Goal: Find specific page/section: Find specific page/section

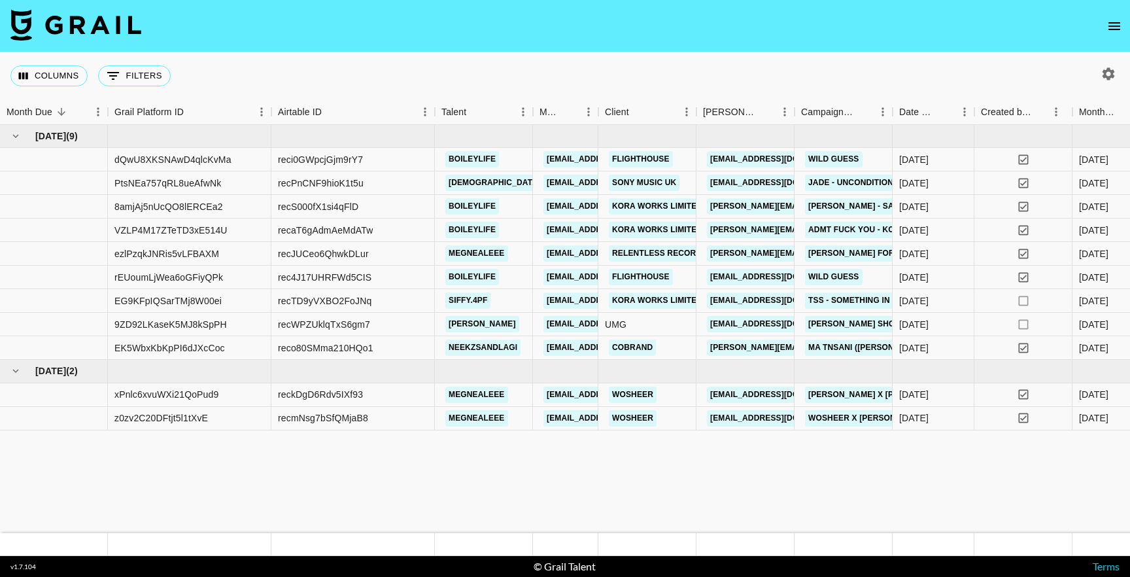
click at [1107, 21] on icon "open drawer" at bounding box center [1115, 26] width 16 height 16
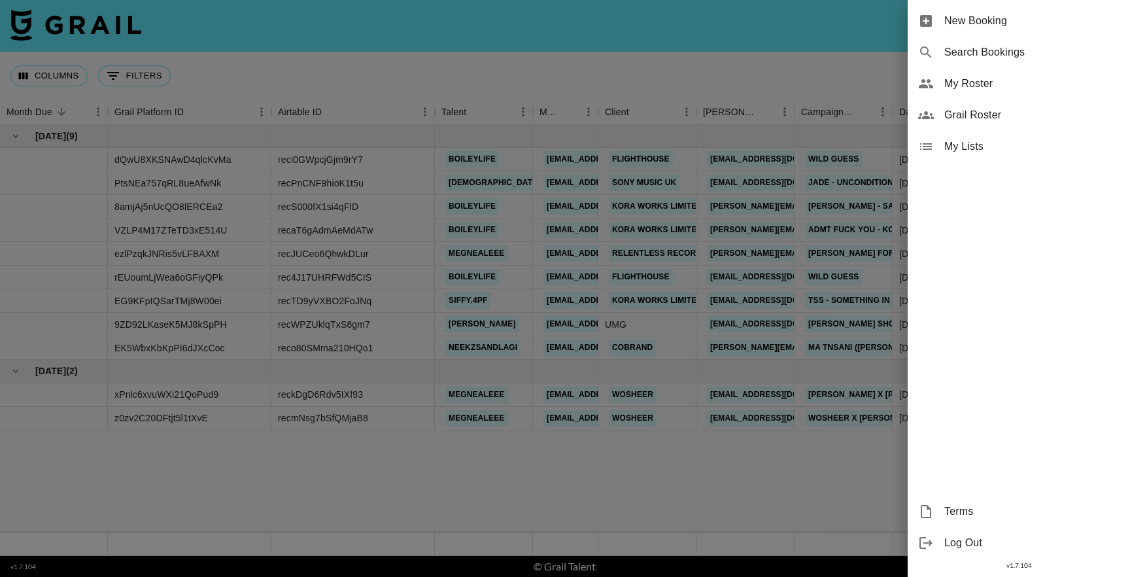
click at [983, 84] on span "My Roster" at bounding box center [1032, 84] width 175 height 16
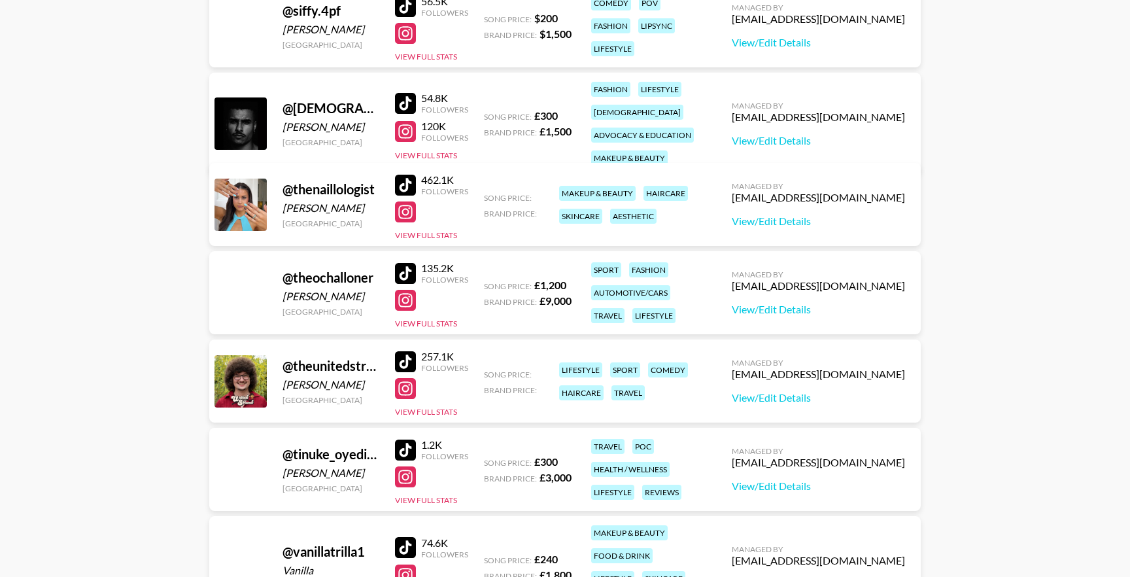
scroll to position [1916, 0]
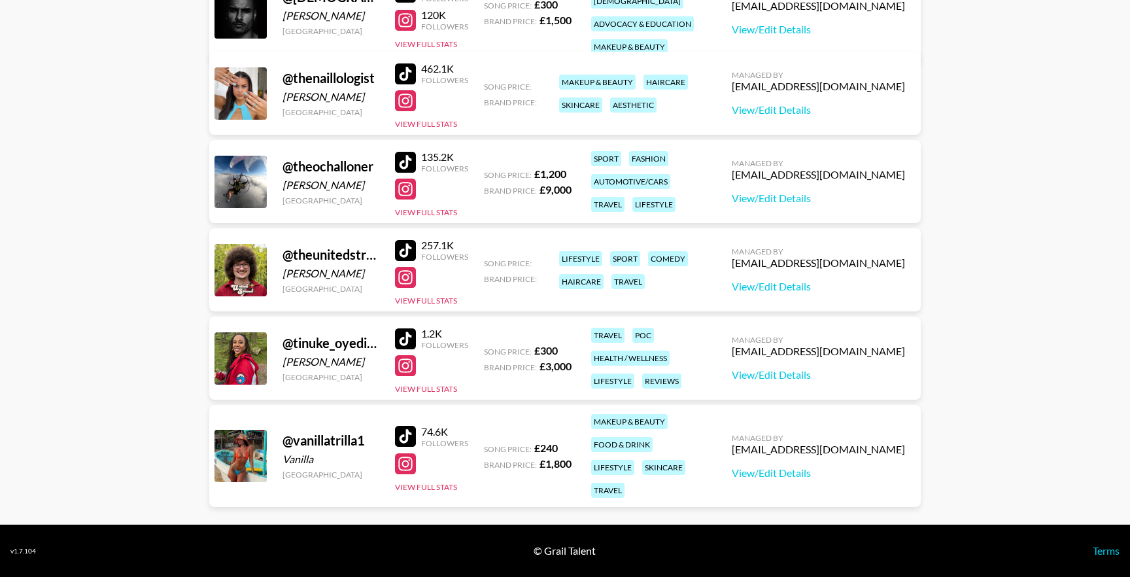
click at [406, 343] on div at bounding box center [405, 338] width 21 height 21
click at [406, 382] on div "1.2K Followers View Full Stats" at bounding box center [431, 358] width 73 height 73
click at [406, 371] on div at bounding box center [405, 365] width 21 height 21
click at [402, 426] on div at bounding box center [405, 436] width 21 height 21
click at [402, 458] on div at bounding box center [405, 463] width 21 height 21
